Goal: Task Accomplishment & Management: Use online tool/utility

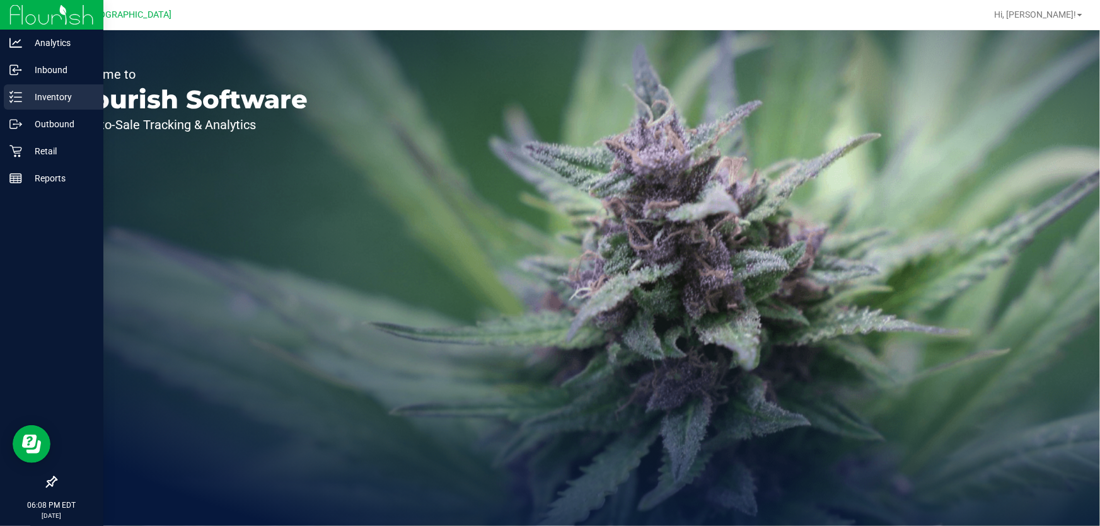
click at [14, 93] on icon at bounding box center [15, 97] width 13 height 13
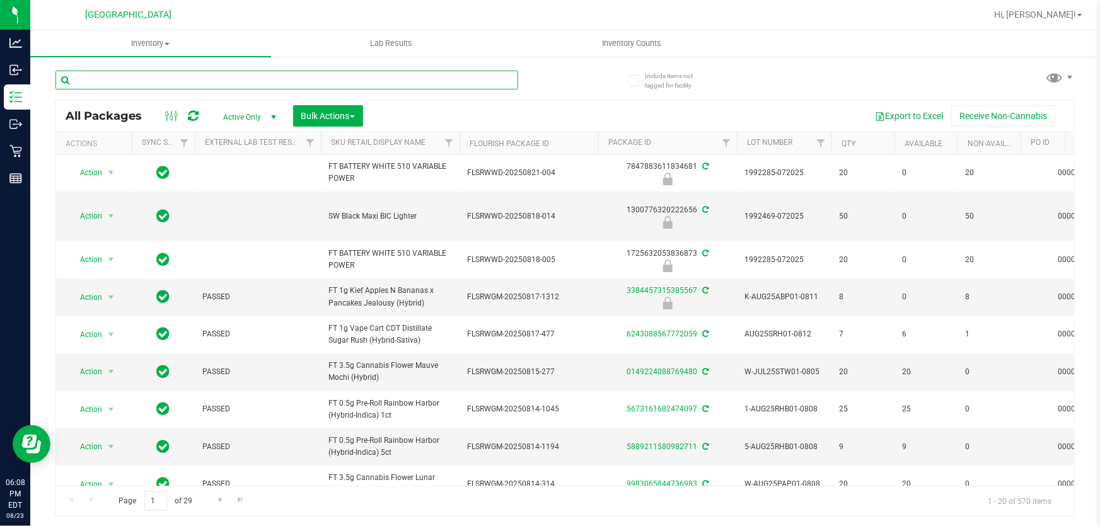
click at [207, 74] on input "text" at bounding box center [286, 80] width 463 height 19
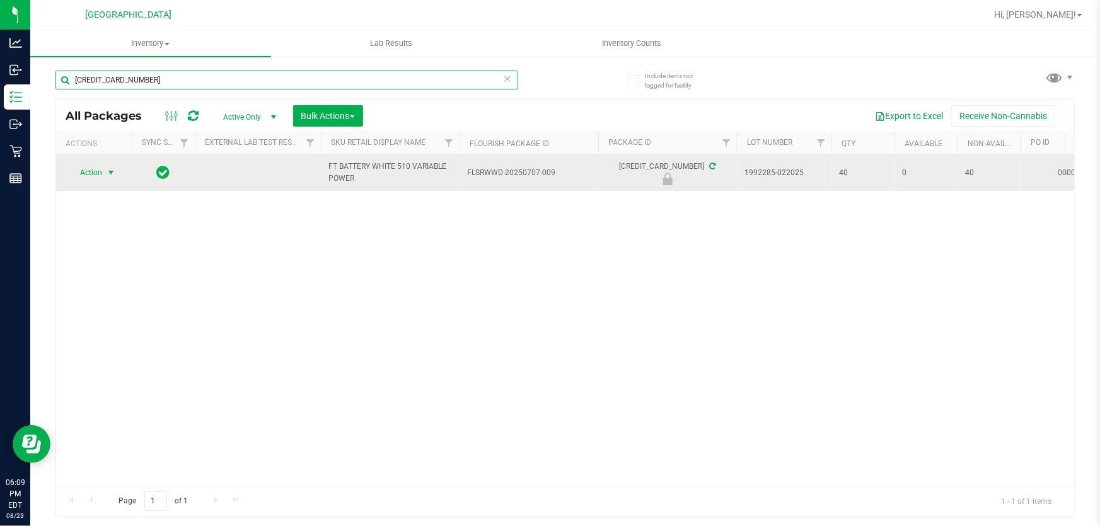
type input "[CREDIT_CARD_NUMBER]"
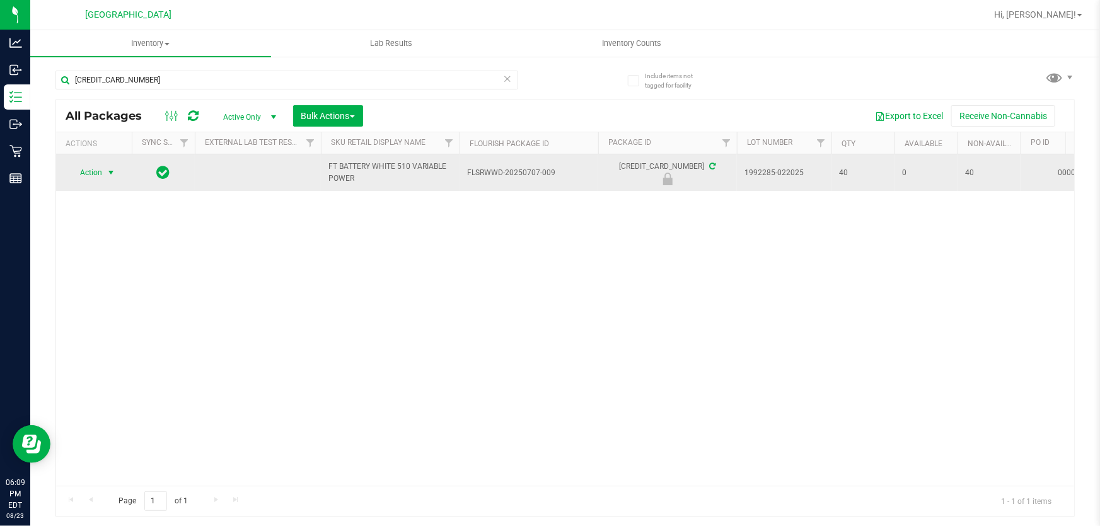
click at [93, 177] on span "Action" at bounding box center [86, 173] width 34 height 18
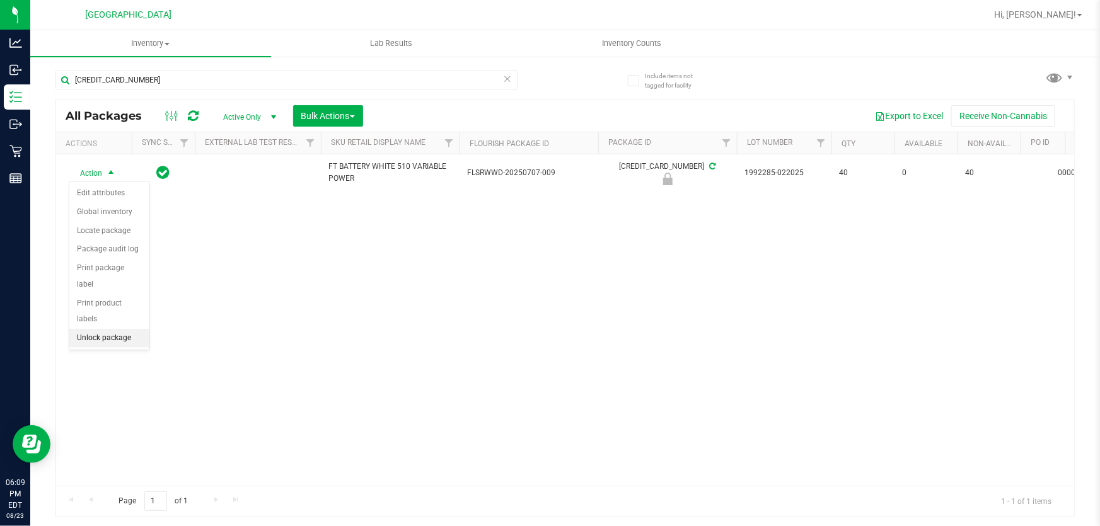
click at [117, 329] on li "Unlock package" at bounding box center [109, 338] width 80 height 19
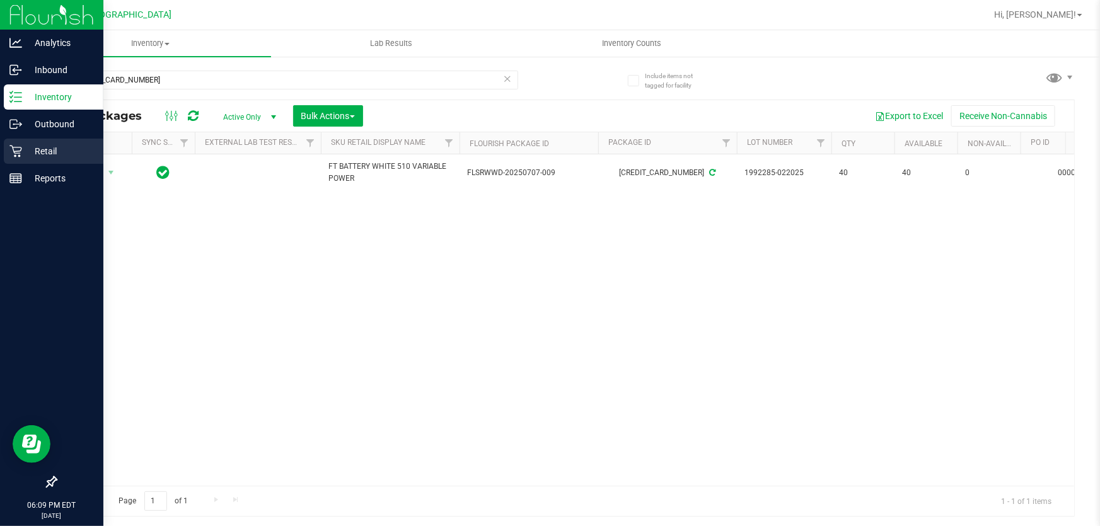
click at [40, 145] on p "Retail" at bounding box center [60, 151] width 76 height 15
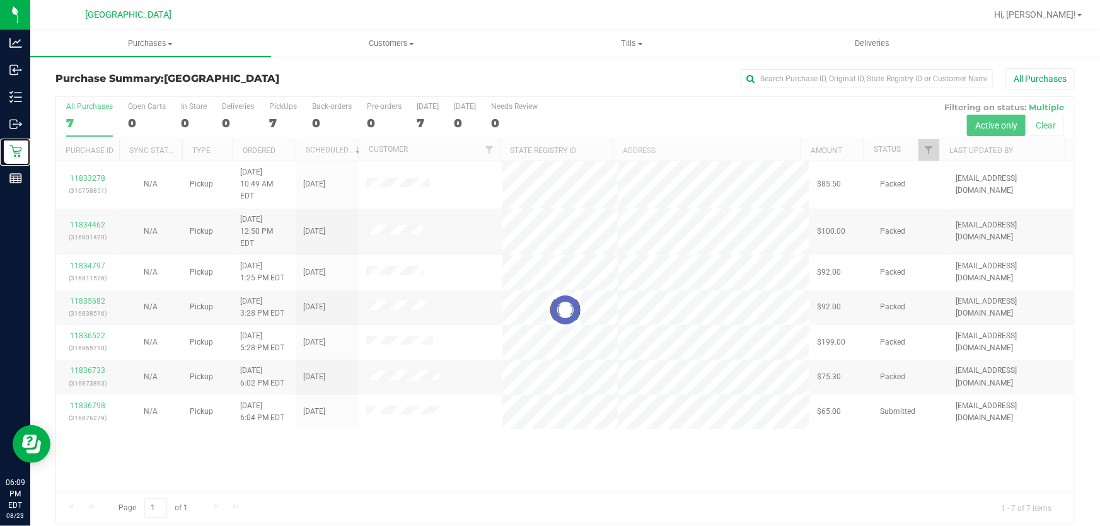
scroll to position [9, 0]
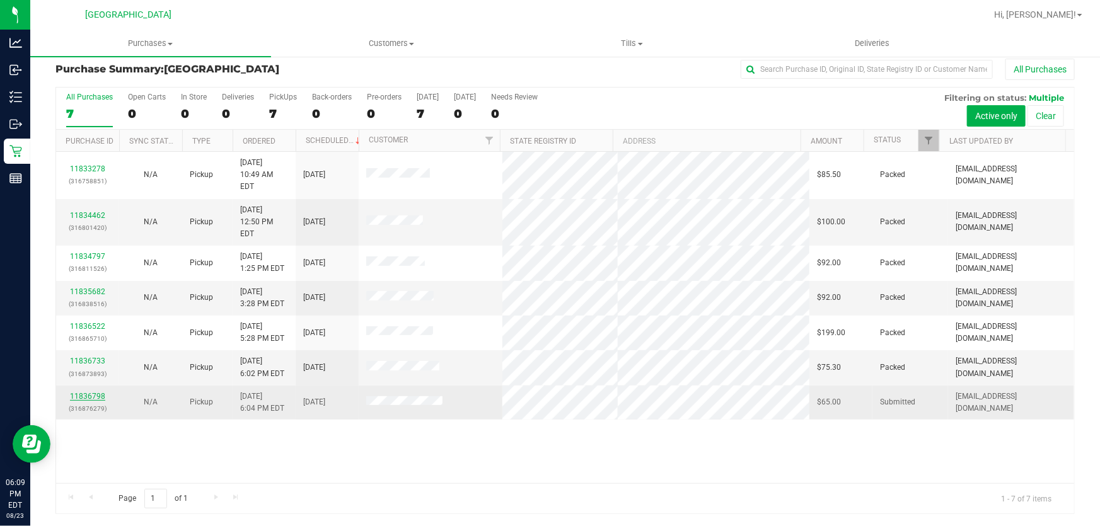
click at [89, 392] on link "11836798" at bounding box center [87, 396] width 35 height 9
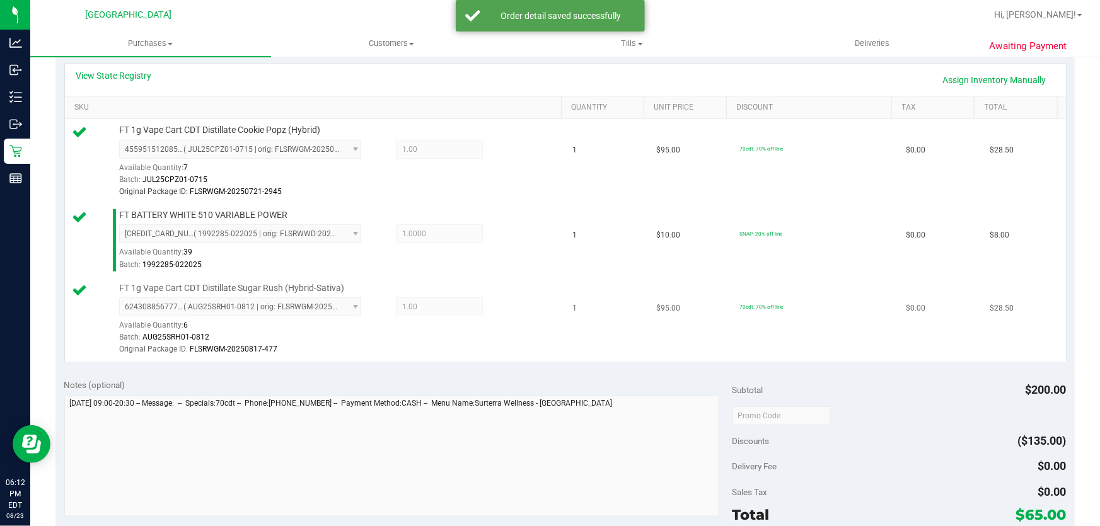
scroll to position [410, 0]
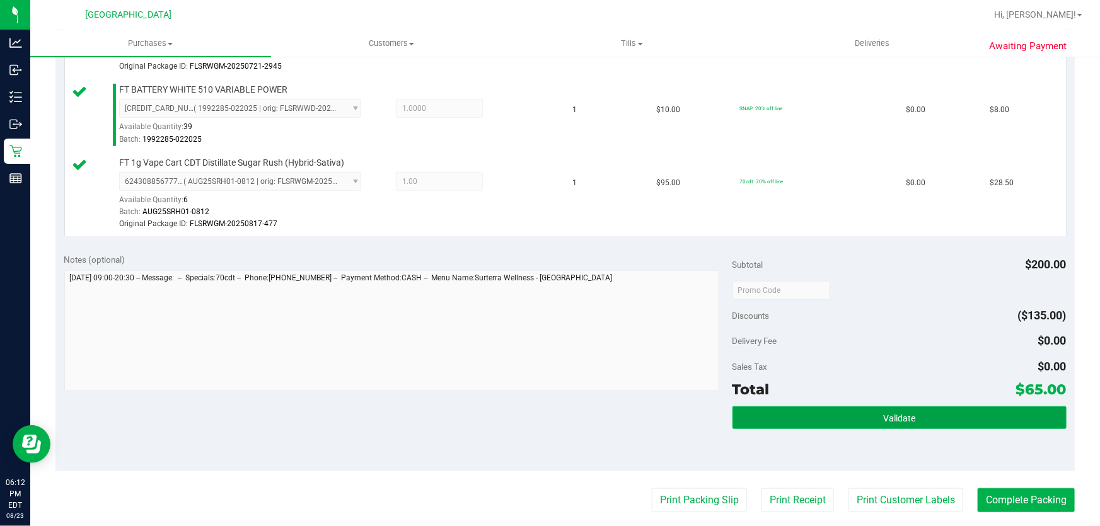
click at [895, 415] on span "Validate" at bounding box center [899, 419] width 32 height 10
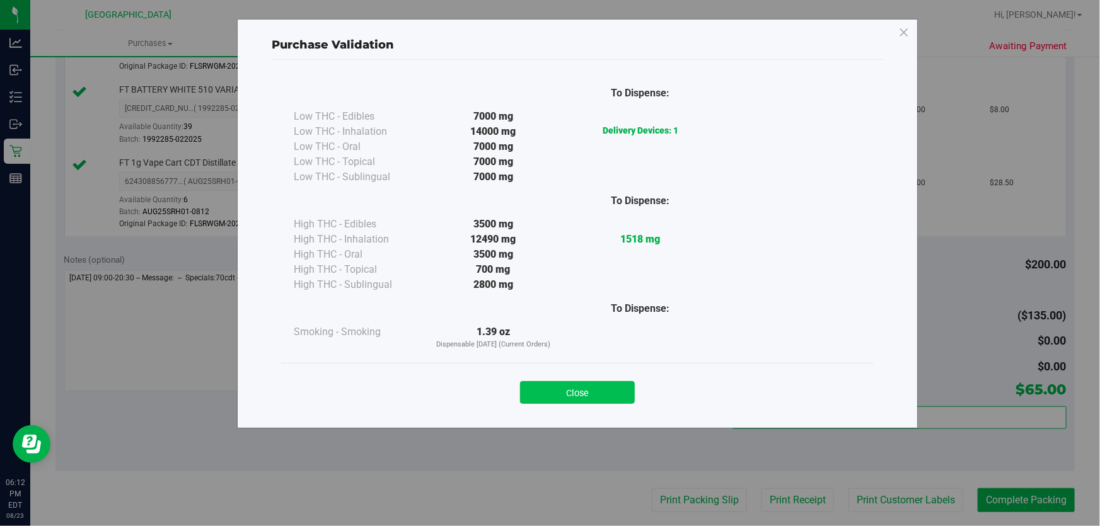
click at [549, 390] on button "Close" at bounding box center [577, 392] width 115 height 23
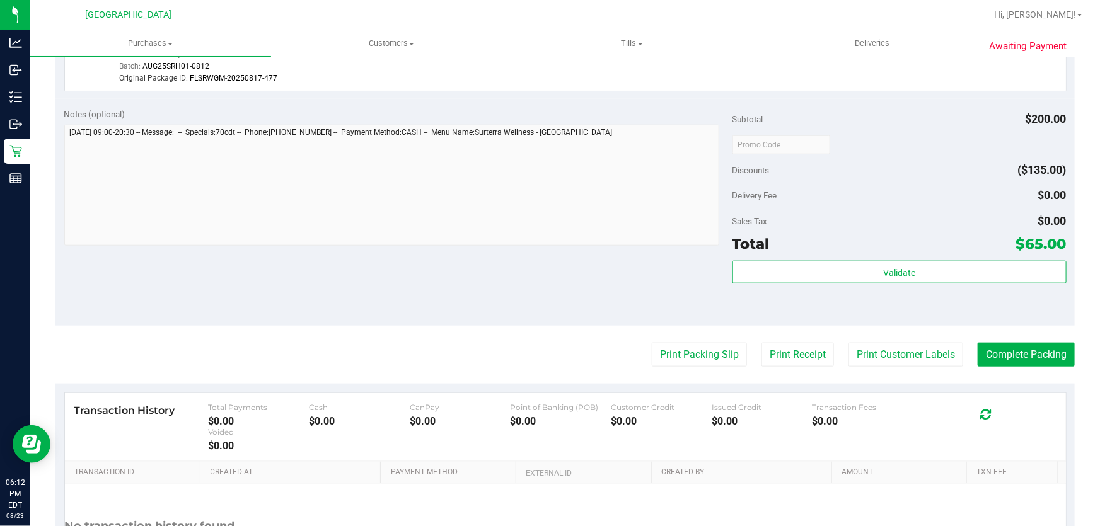
scroll to position [672, 0]
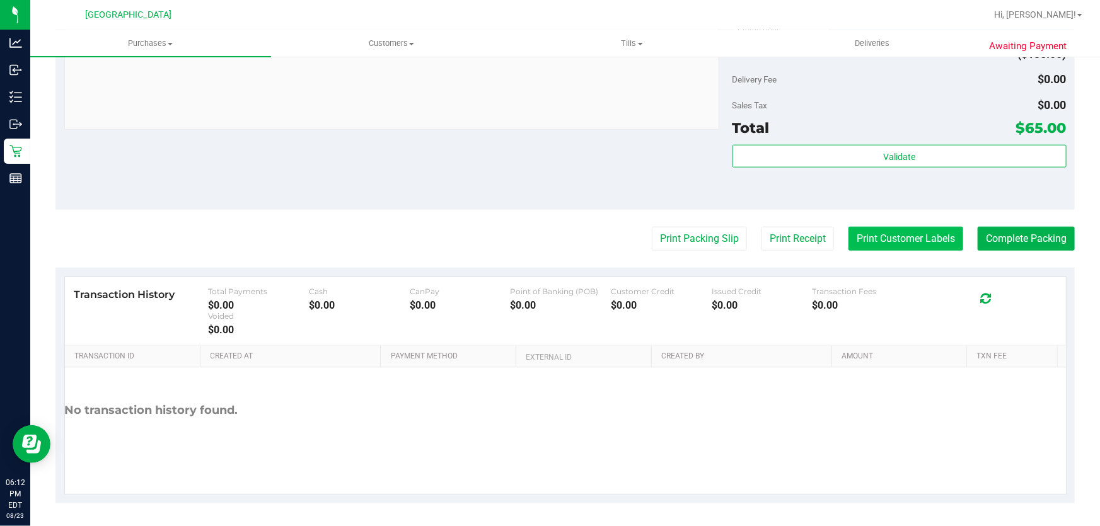
click at [919, 235] on button "Print Customer Labels" at bounding box center [906, 239] width 115 height 24
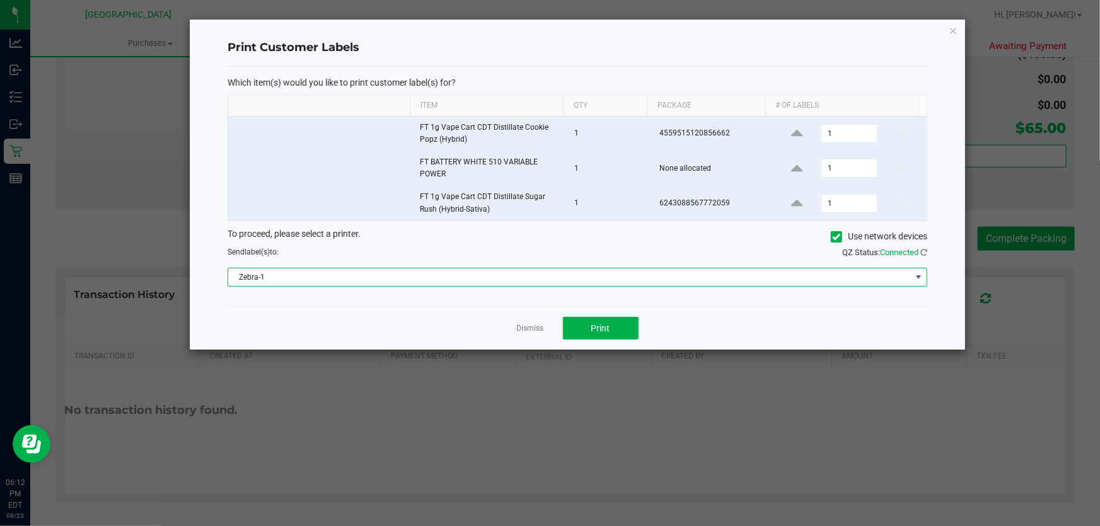
click at [558, 271] on span "Zebra-1" at bounding box center [569, 278] width 683 height 18
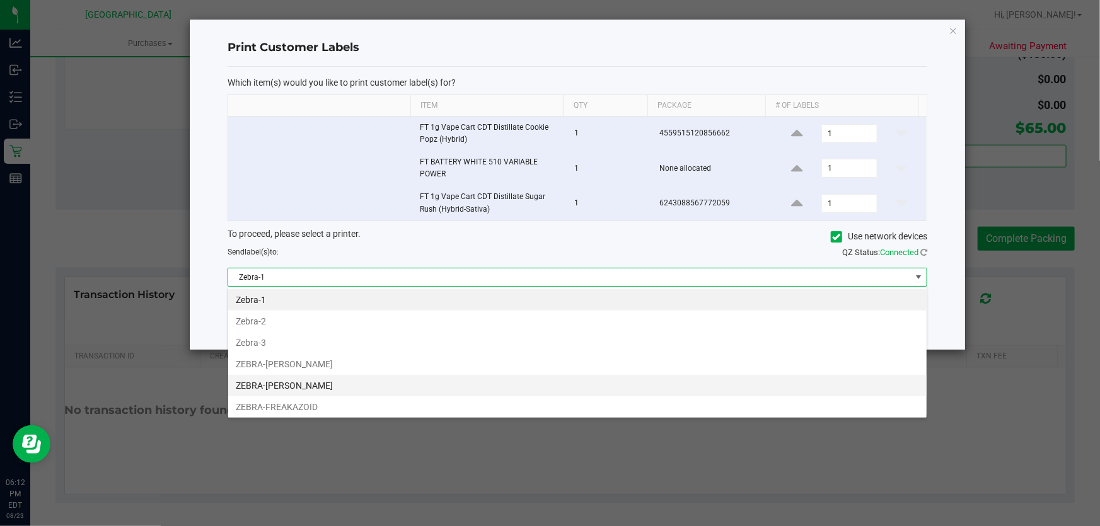
scroll to position [19, 700]
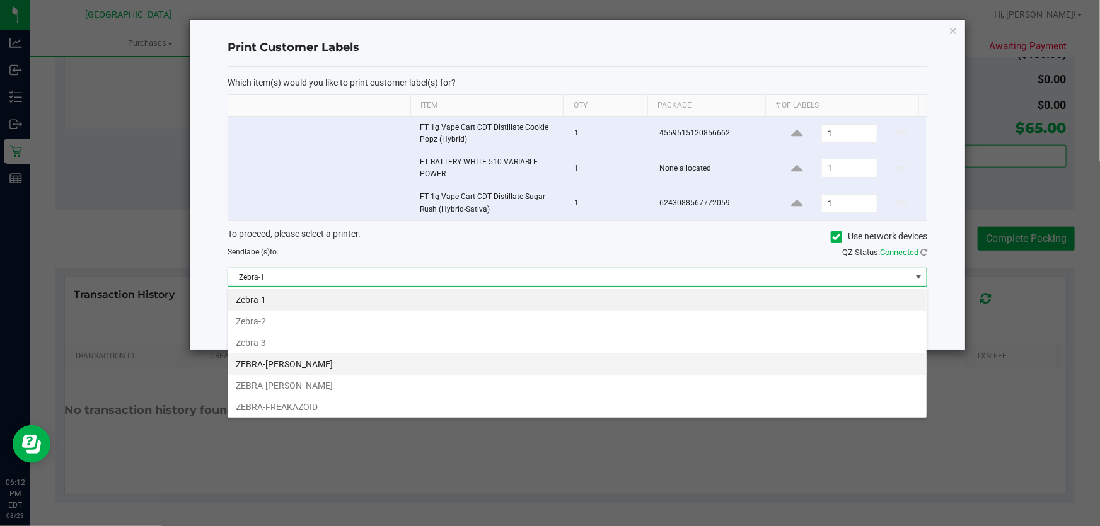
click at [305, 361] on li "ZEBRA-[PERSON_NAME]" at bounding box center [577, 364] width 699 height 21
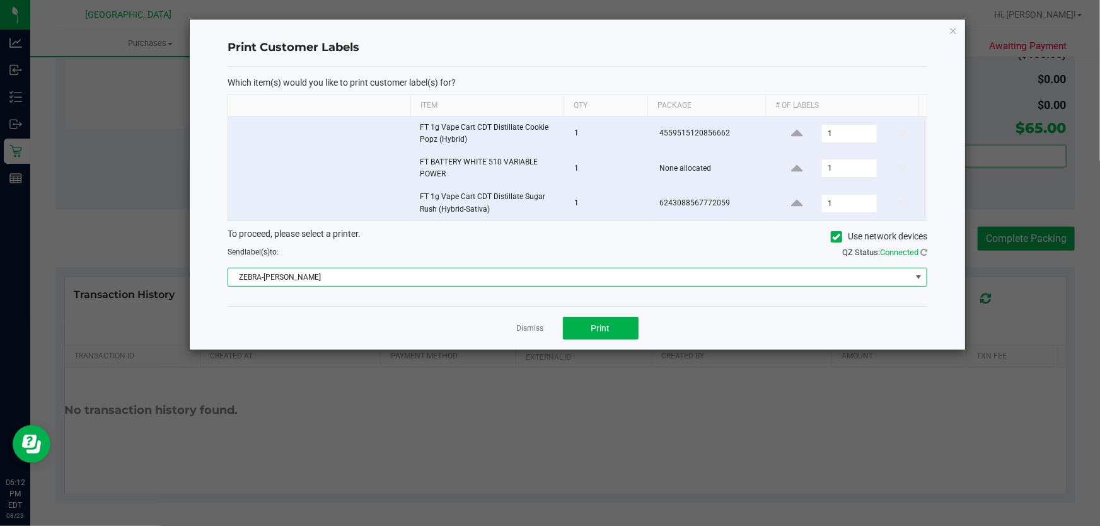
click at [639, 323] on div "Dismiss Print" at bounding box center [578, 328] width 700 height 44
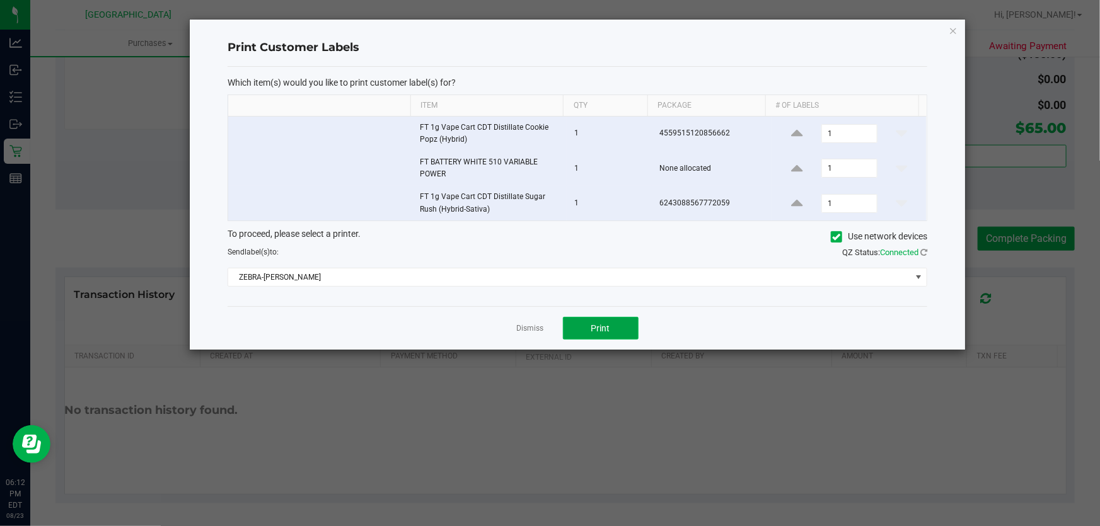
click at [625, 323] on button "Print" at bounding box center [601, 328] width 76 height 23
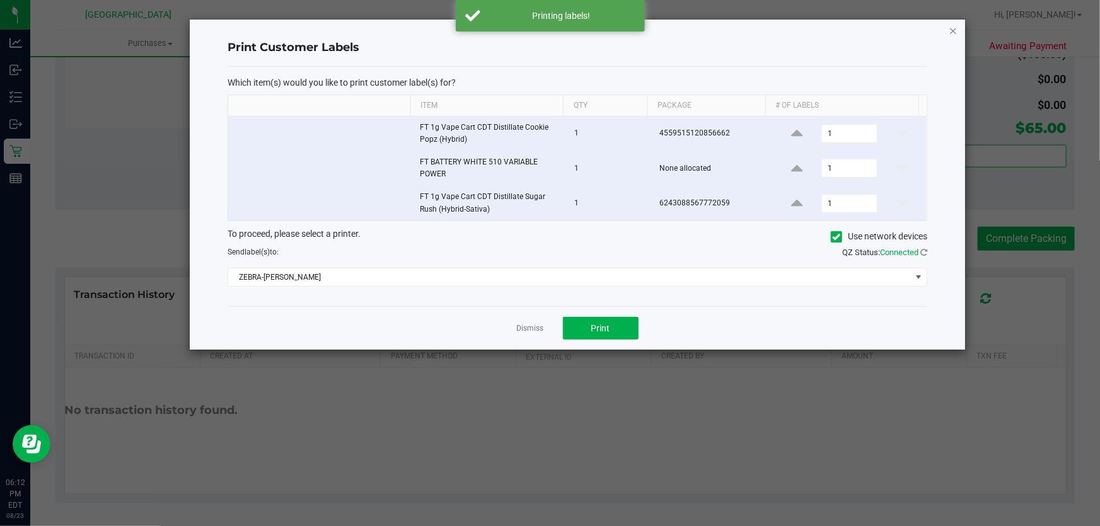
click at [952, 28] on icon "button" at bounding box center [953, 30] width 9 height 15
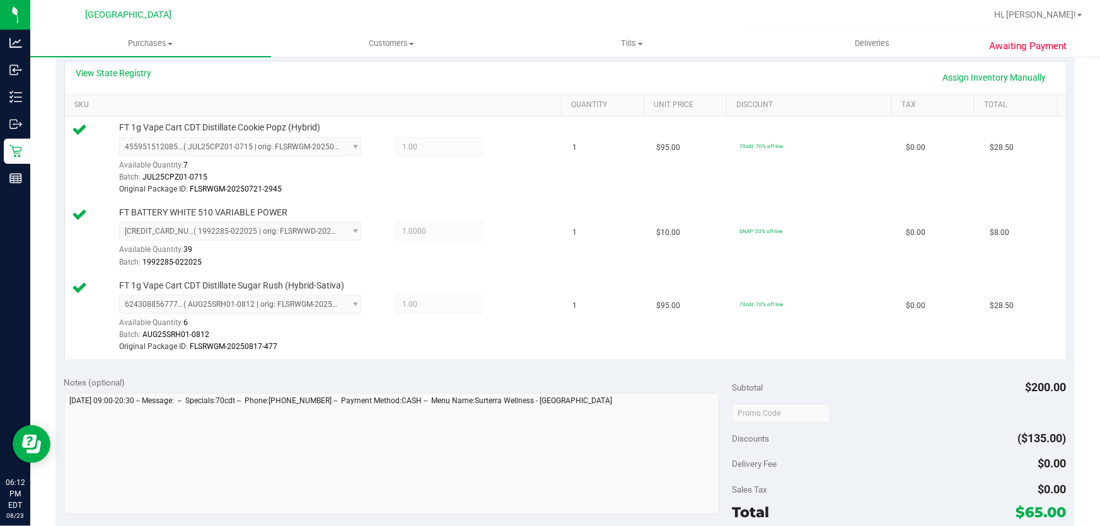
scroll to position [401, 0]
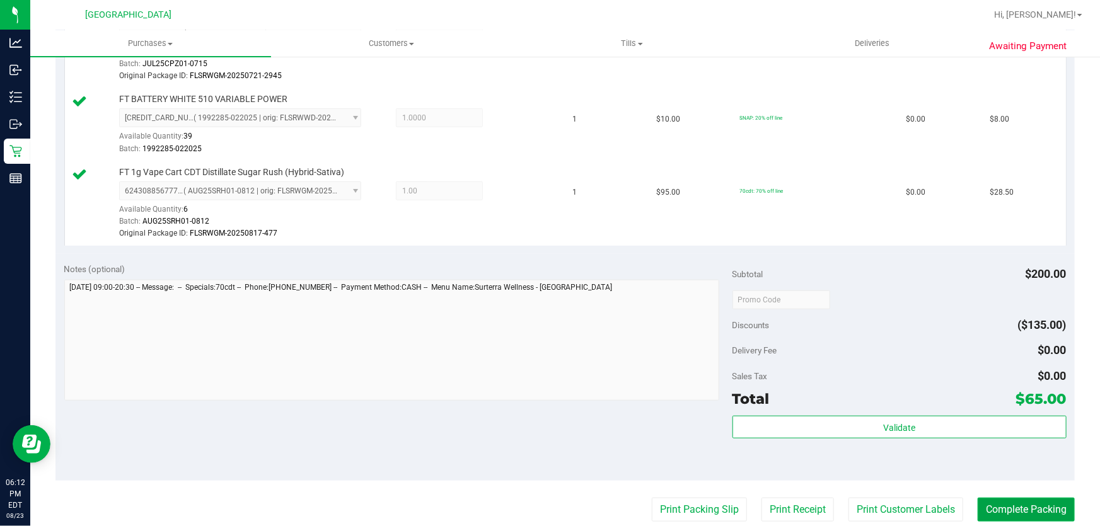
click at [1027, 511] on button "Complete Packing" at bounding box center [1026, 510] width 97 height 24
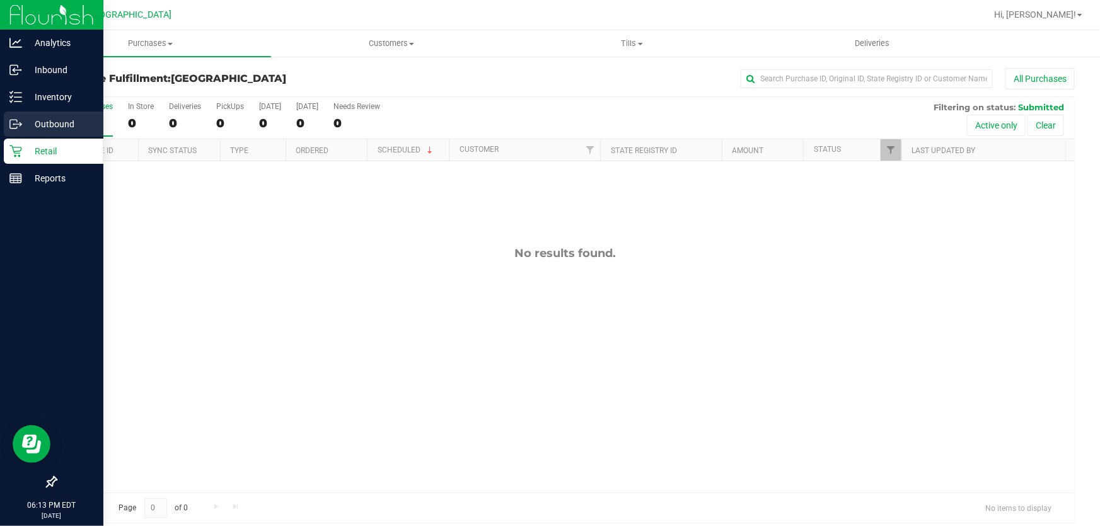
click at [30, 137] on link "Outbound" at bounding box center [51, 125] width 103 height 27
click at [37, 145] on p "Retail" at bounding box center [60, 151] width 76 height 15
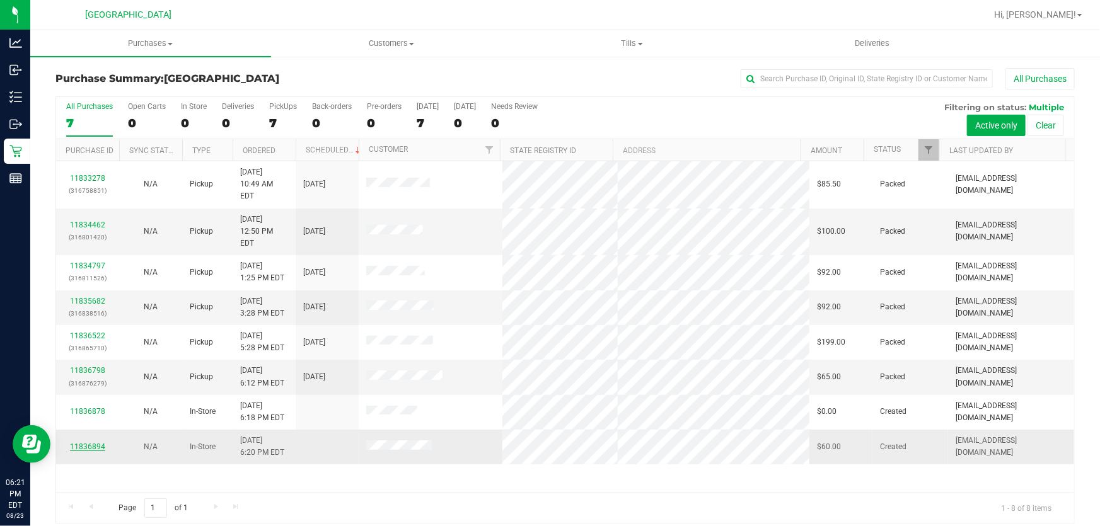
click at [99, 443] on link "11836894" at bounding box center [87, 447] width 35 height 9
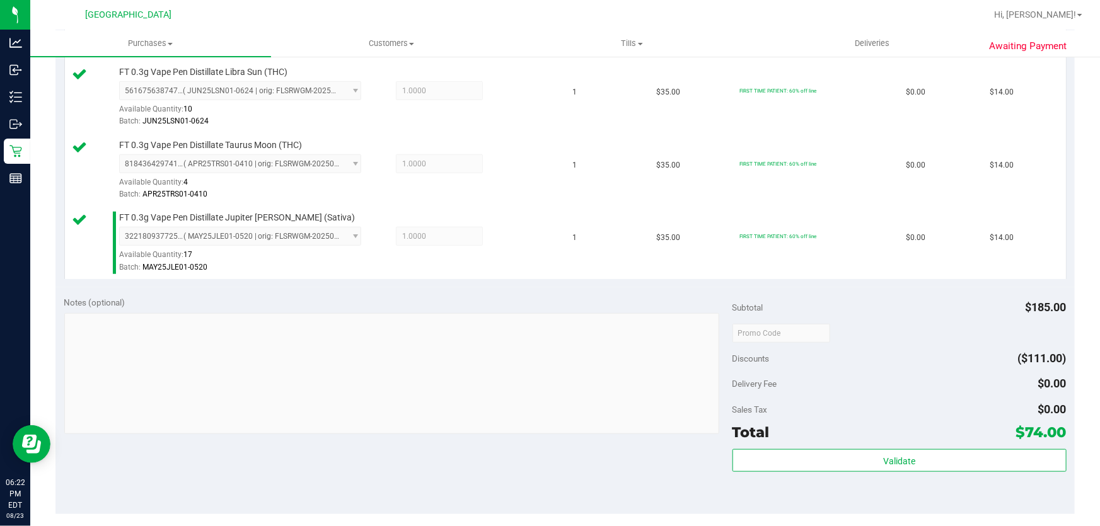
scroll to position [573, 0]
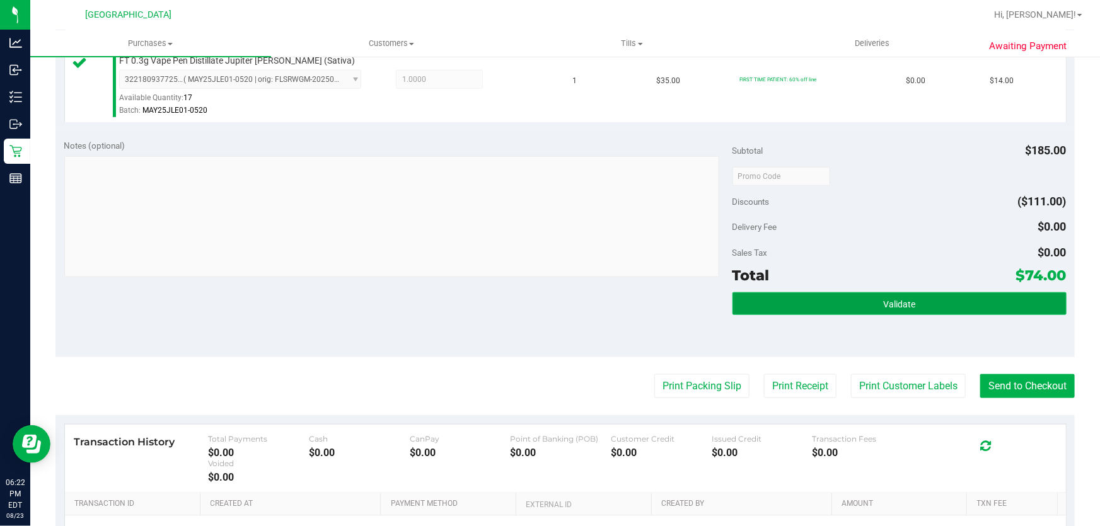
click at [882, 296] on button "Validate" at bounding box center [900, 304] width 334 height 23
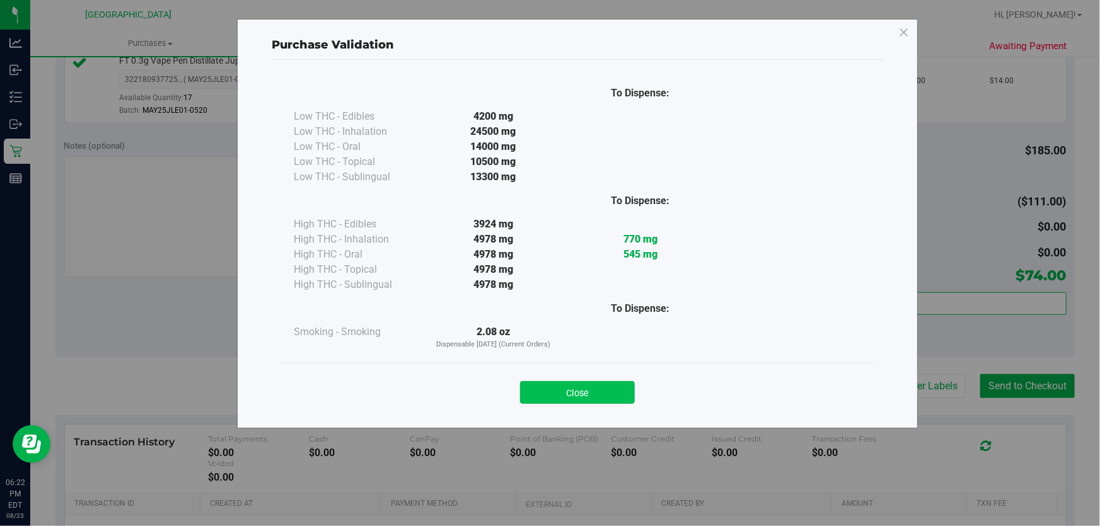
click at [562, 386] on button "Close" at bounding box center [577, 392] width 115 height 23
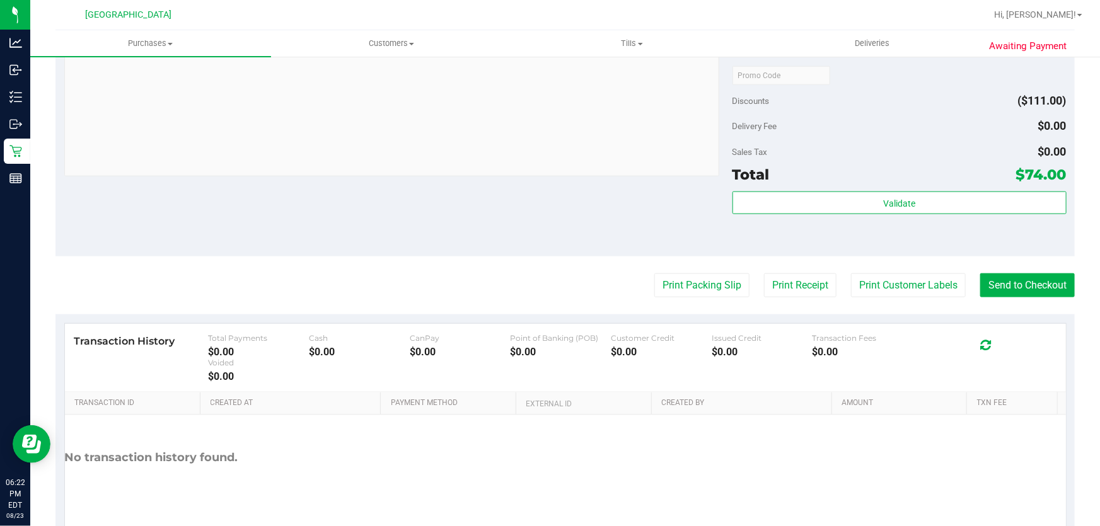
scroll to position [687, 0]
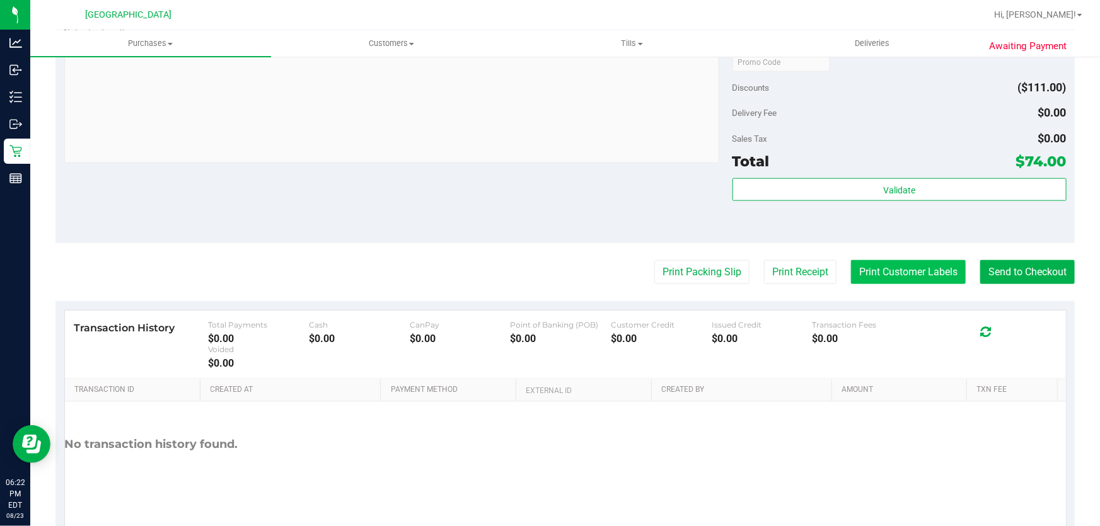
click at [899, 275] on button "Print Customer Labels" at bounding box center [908, 272] width 115 height 24
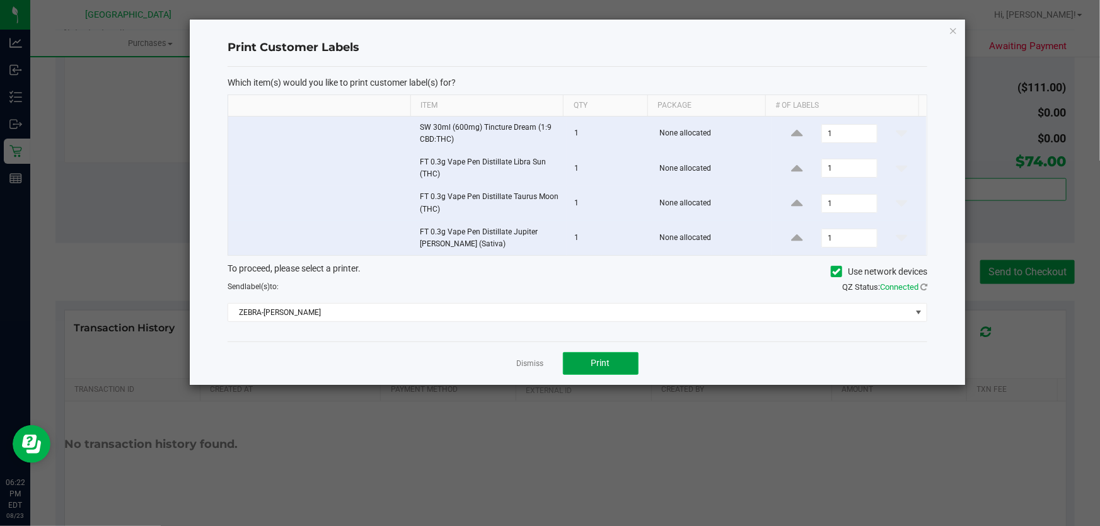
click at [616, 364] on button "Print" at bounding box center [601, 363] width 76 height 23
click at [521, 368] on link "Dismiss" at bounding box center [530, 364] width 27 height 11
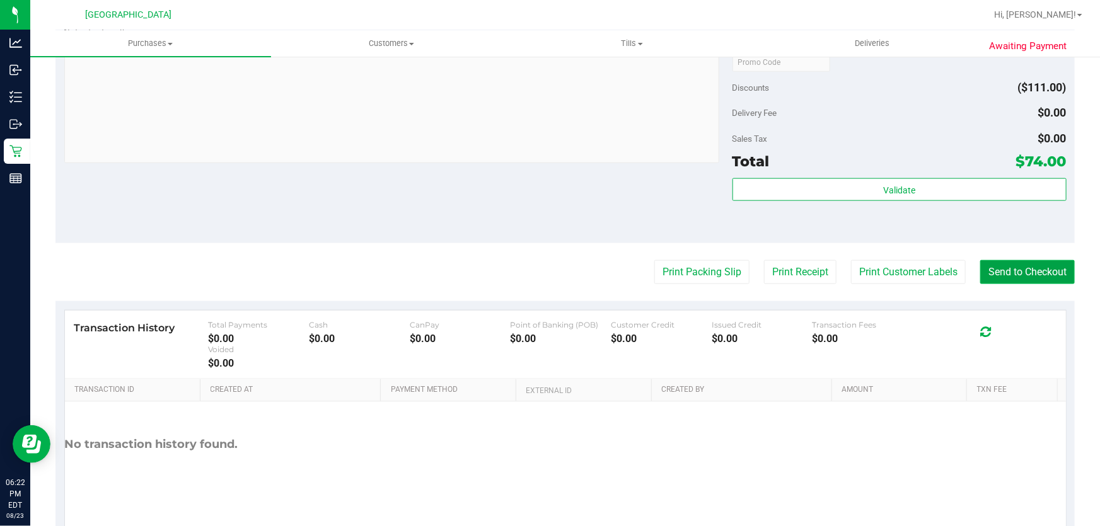
click at [1039, 274] on button "Send to Checkout" at bounding box center [1027, 272] width 95 height 24
